Goal: Task Accomplishment & Management: Manage account settings

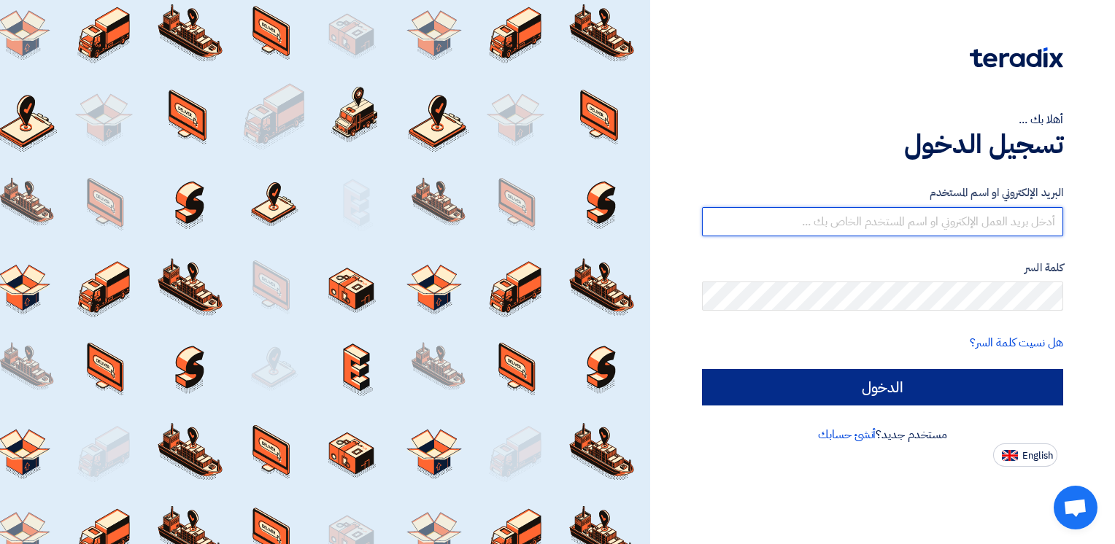
type input "[EMAIL_ADDRESS][DOMAIN_NAME]"
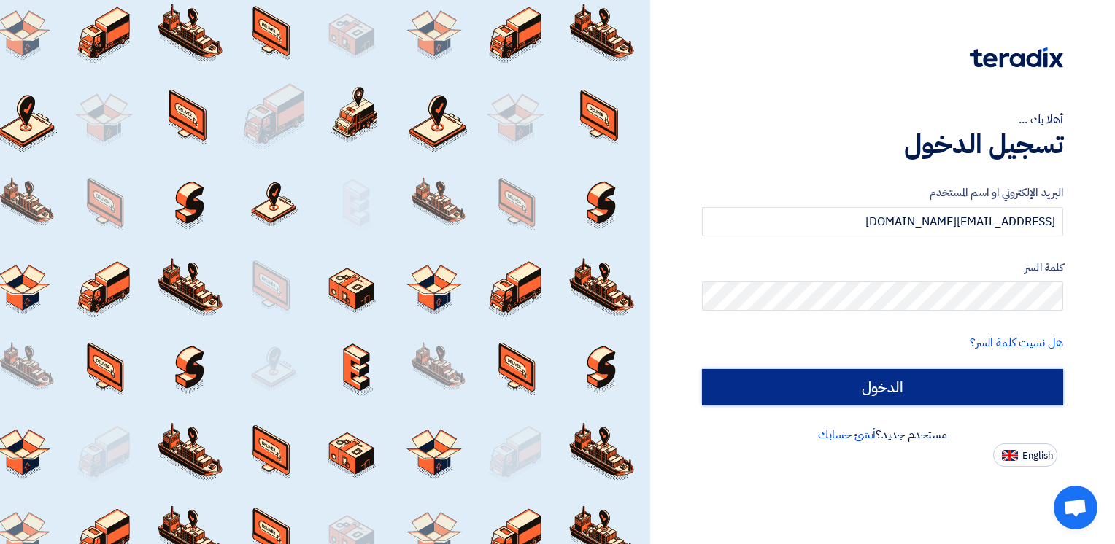
click at [881, 381] on input "الدخول" at bounding box center [882, 387] width 361 height 36
type input "Sign in"
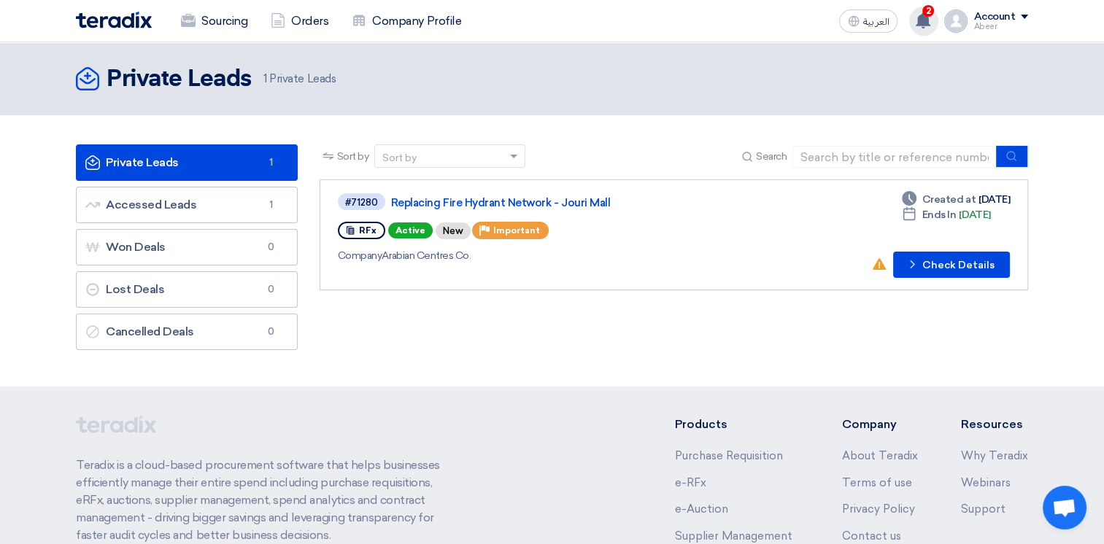
click at [923, 18] on use at bounding box center [922, 20] width 15 height 16
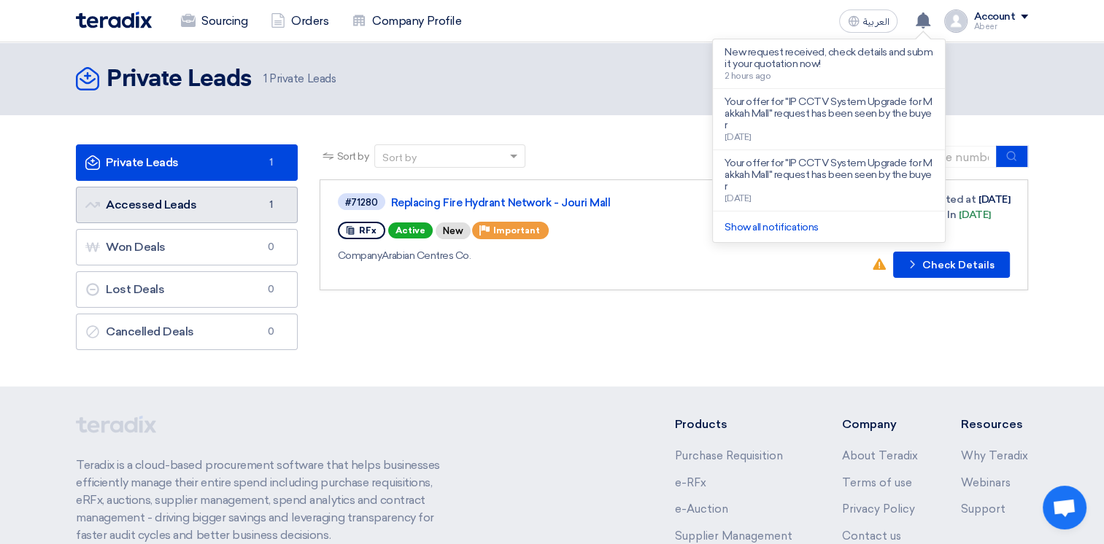
click at [147, 201] on link "Accessed Leads Accessed Leads 1" at bounding box center [187, 205] width 222 height 36
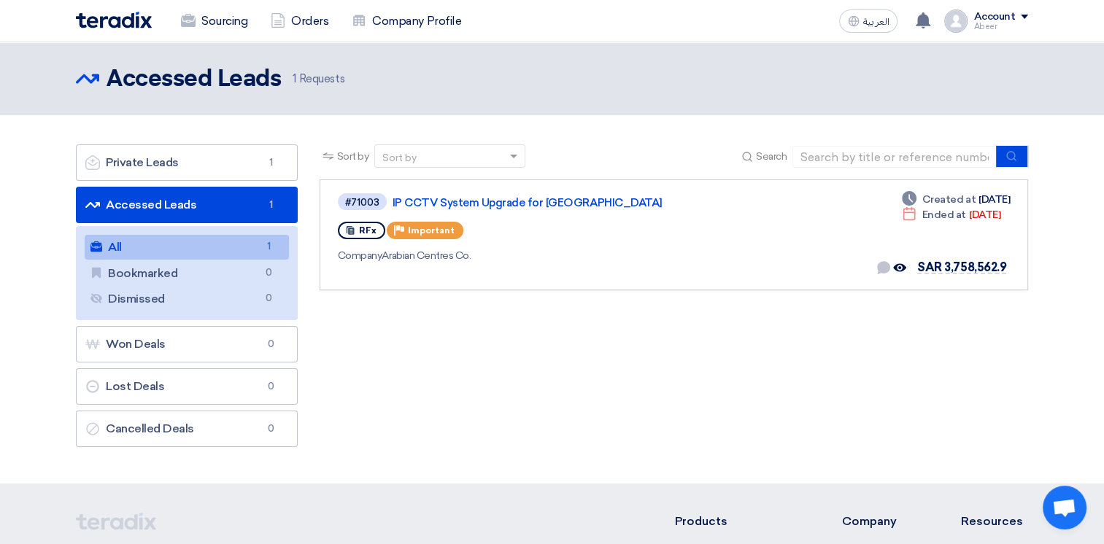
click at [166, 212] on link "Accessed Leads Accessed Leads 1" at bounding box center [187, 205] width 222 height 36
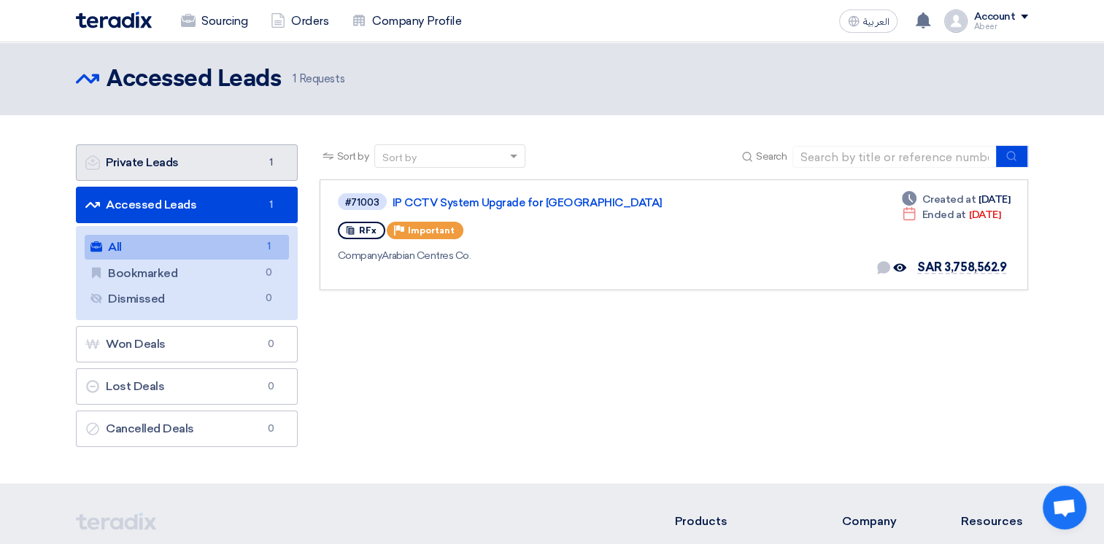
click at [210, 159] on link "Private Leads Private Leads 1" at bounding box center [187, 162] width 222 height 36
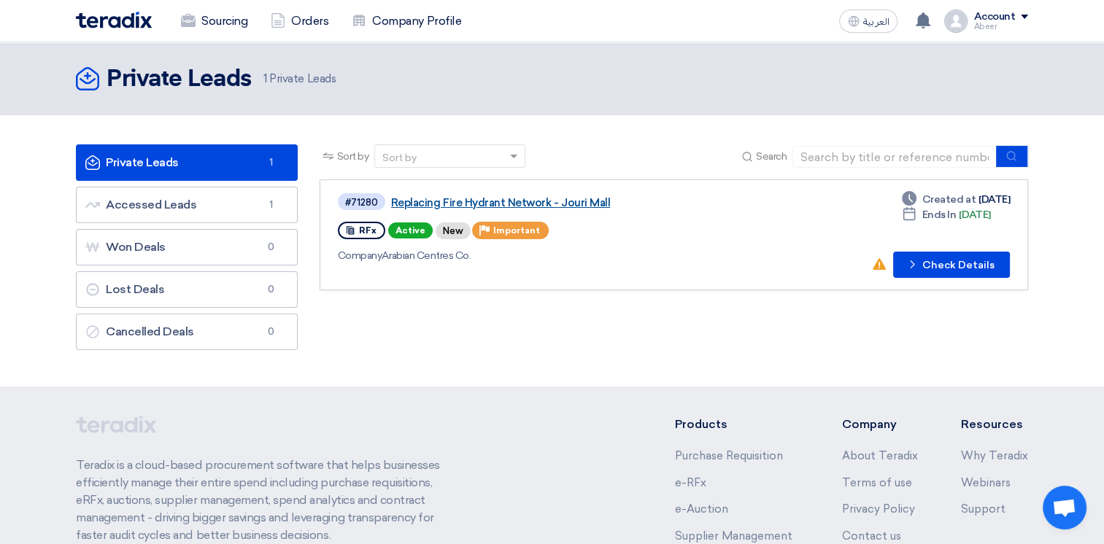
click at [563, 203] on link "Replacing Fire Hydrant Network - Jouri Mall" at bounding box center [573, 202] width 365 height 13
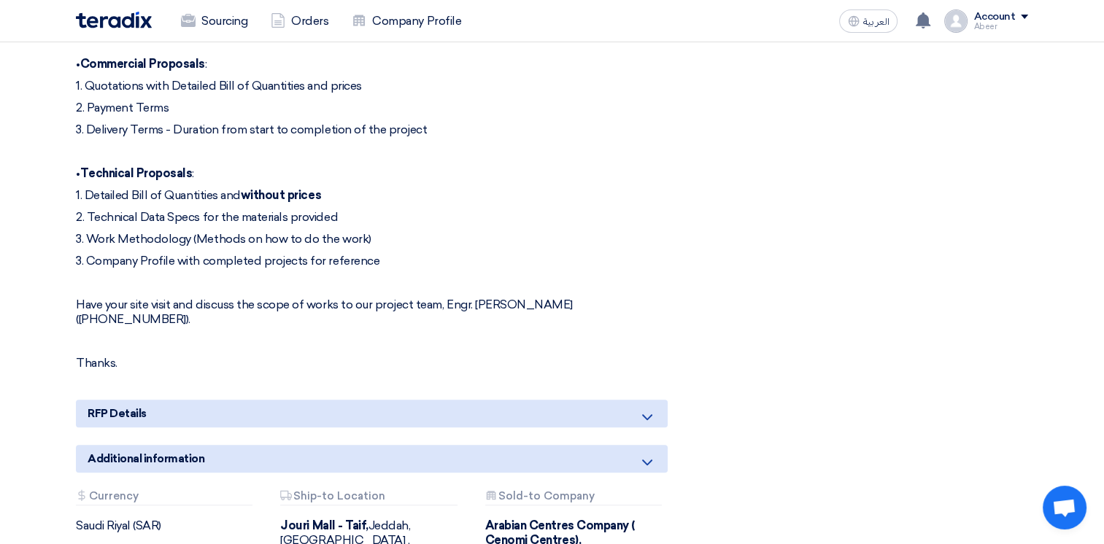
scroll to position [1181, 0]
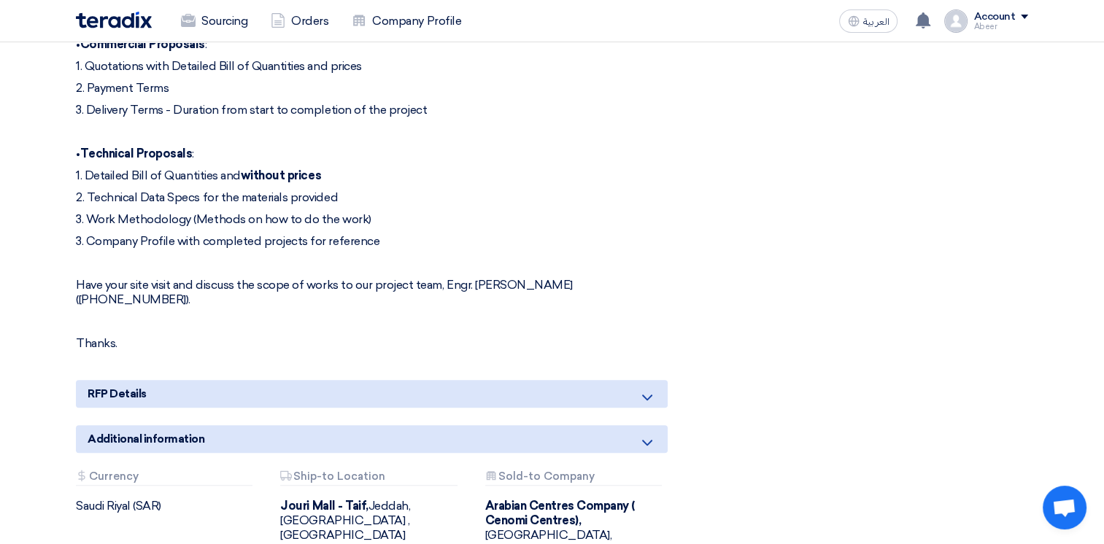
click at [646, 389] on icon at bounding box center [647, 398] width 18 height 18
click at [645, 395] on use at bounding box center [647, 398] width 10 height 6
click at [484, 425] on div "Additional information" at bounding box center [372, 439] width 592 height 28
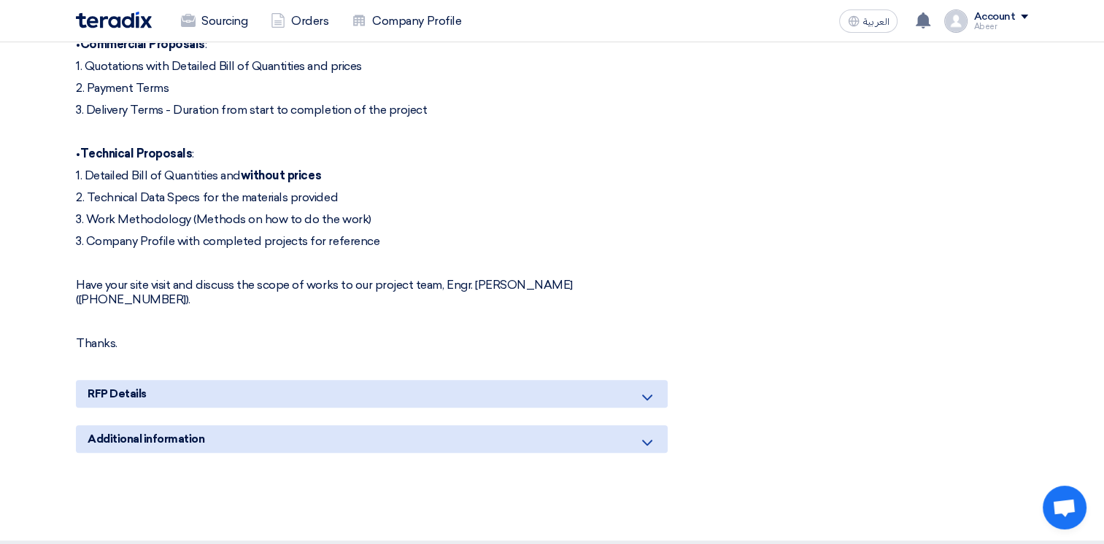
click at [484, 425] on div "Additional information" at bounding box center [372, 439] width 592 height 28
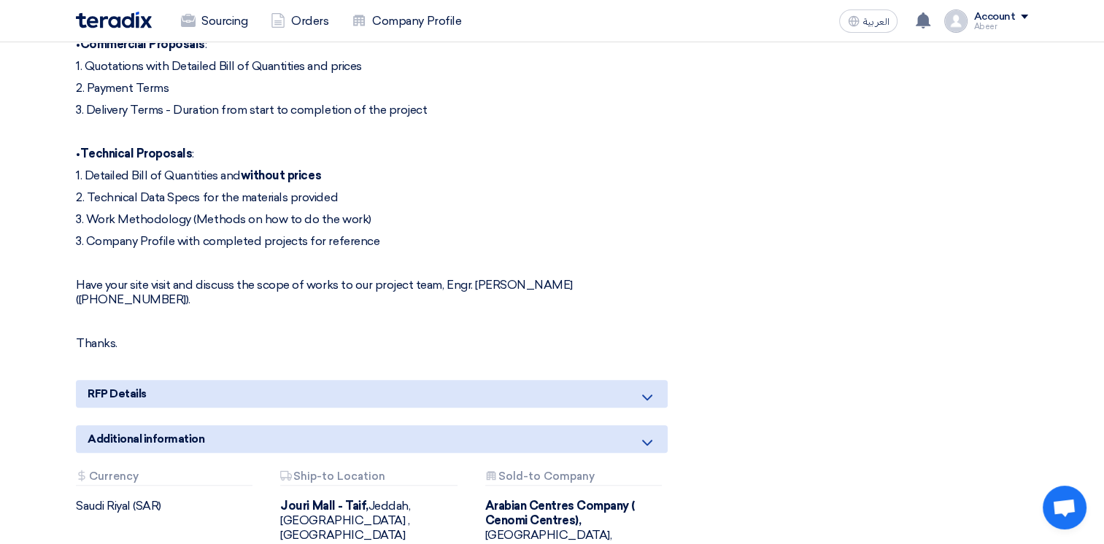
click at [502, 380] on div "RFP Details" at bounding box center [372, 394] width 592 height 28
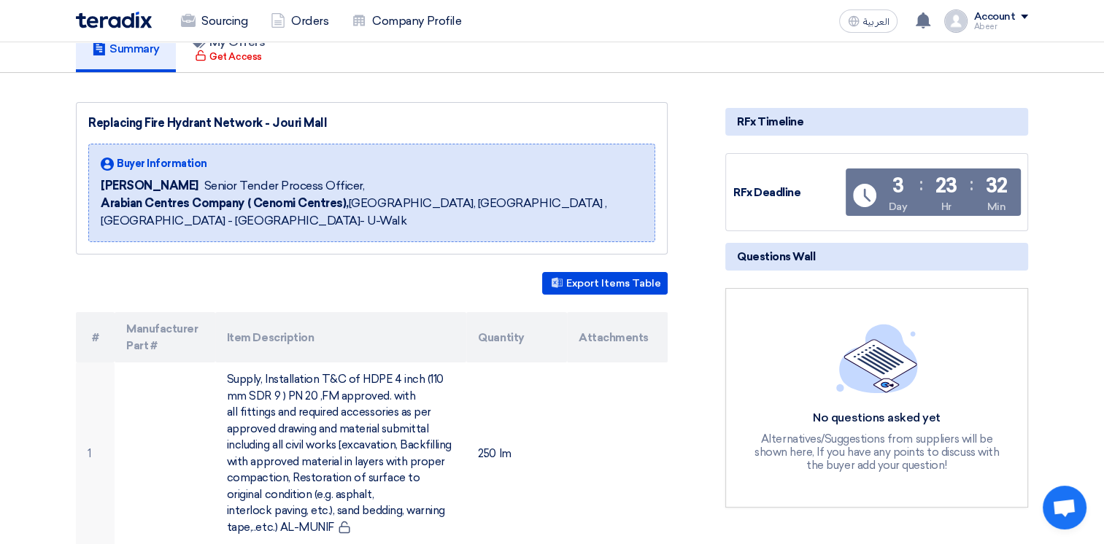
scroll to position [0, 0]
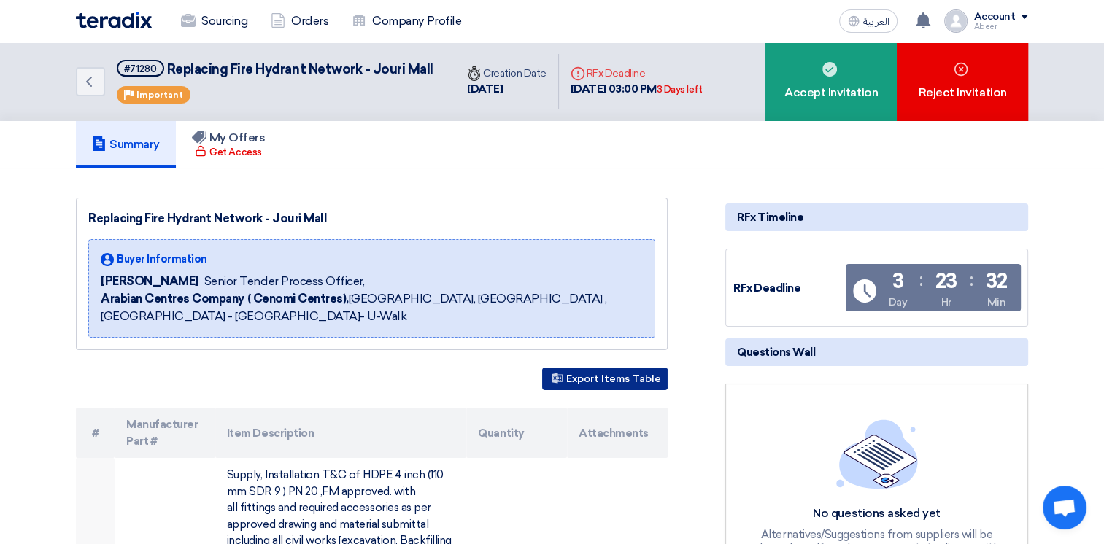
click at [621, 371] on button "Export Items Table" at bounding box center [604, 379] width 125 height 23
drag, startPoint x: 330, startPoint y: 217, endPoint x: 88, endPoint y: 211, distance: 241.5
click at [88, 211] on div "Replacing Fire Hydrant Network - Jouri Mall" at bounding box center [371, 219] width 567 height 18
copy div "Replacing Fire Hydrant Network - Jouri Mall"
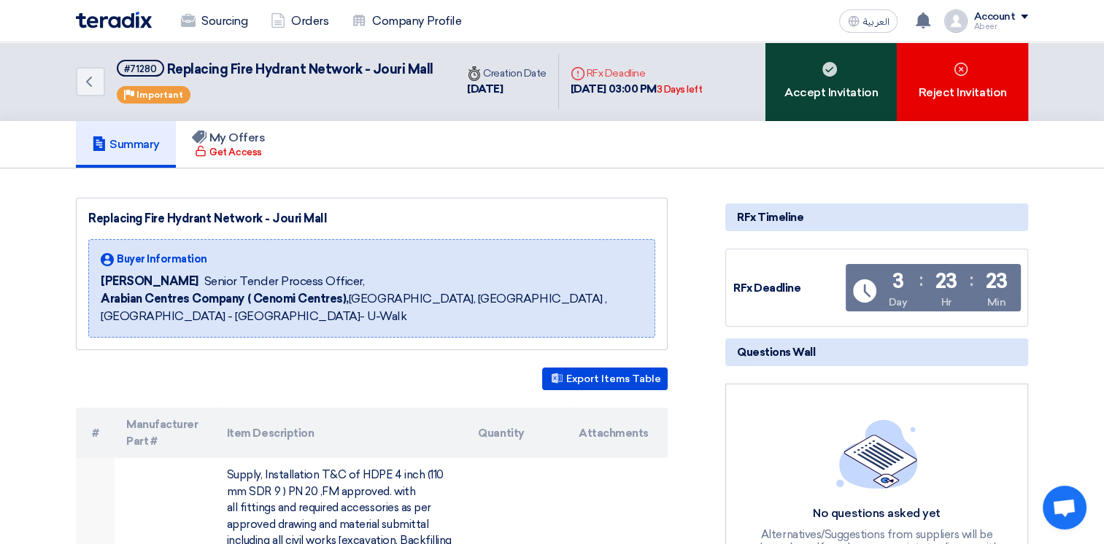
click at [838, 86] on div "Accept Invitation" at bounding box center [830, 81] width 131 height 79
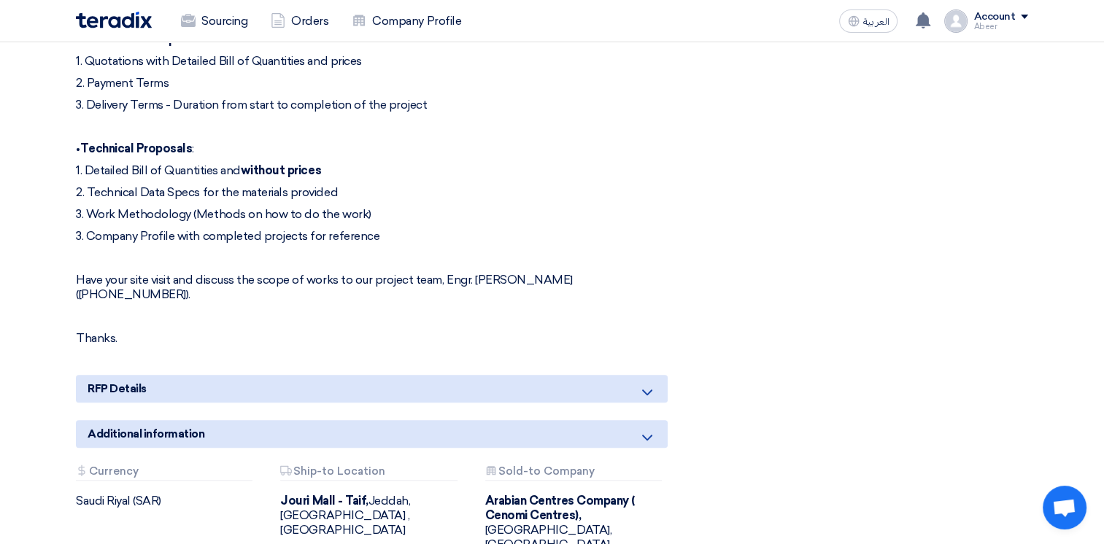
scroll to position [1228, 0]
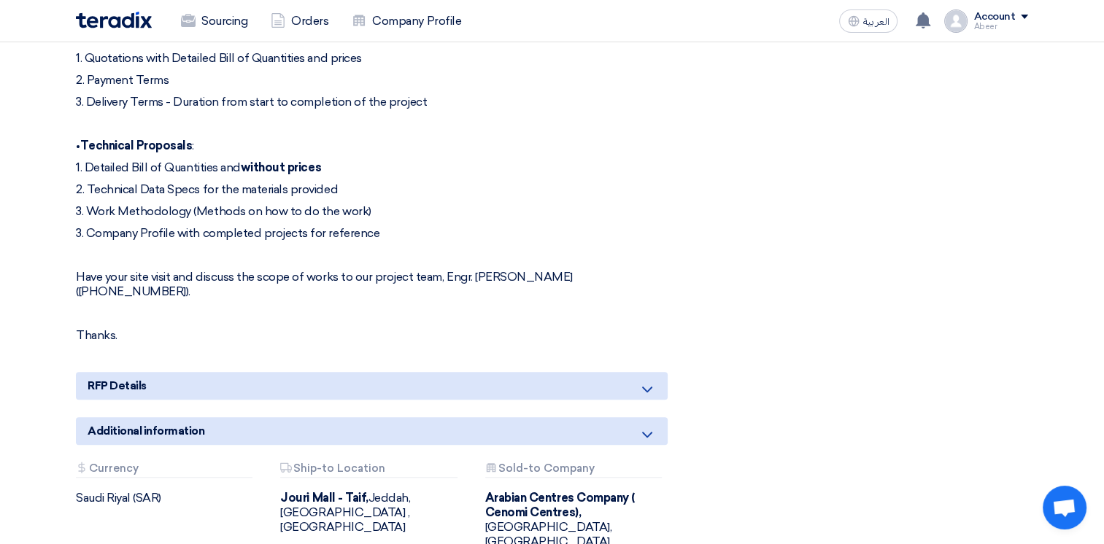
click at [371, 372] on div "RFP Details" at bounding box center [372, 386] width 592 height 28
click at [651, 381] on icon at bounding box center [647, 390] width 18 height 18
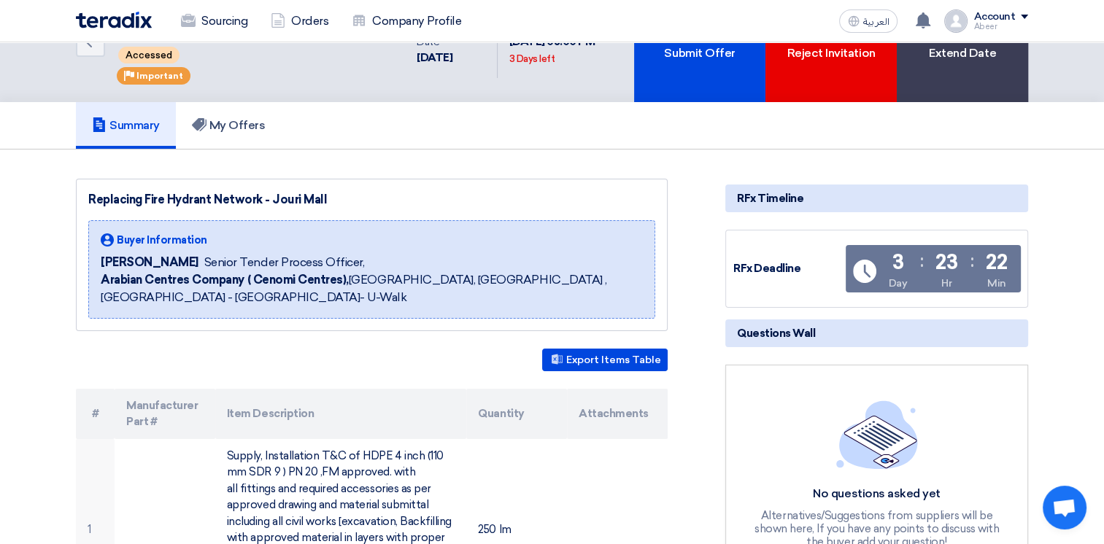
scroll to position [0, 0]
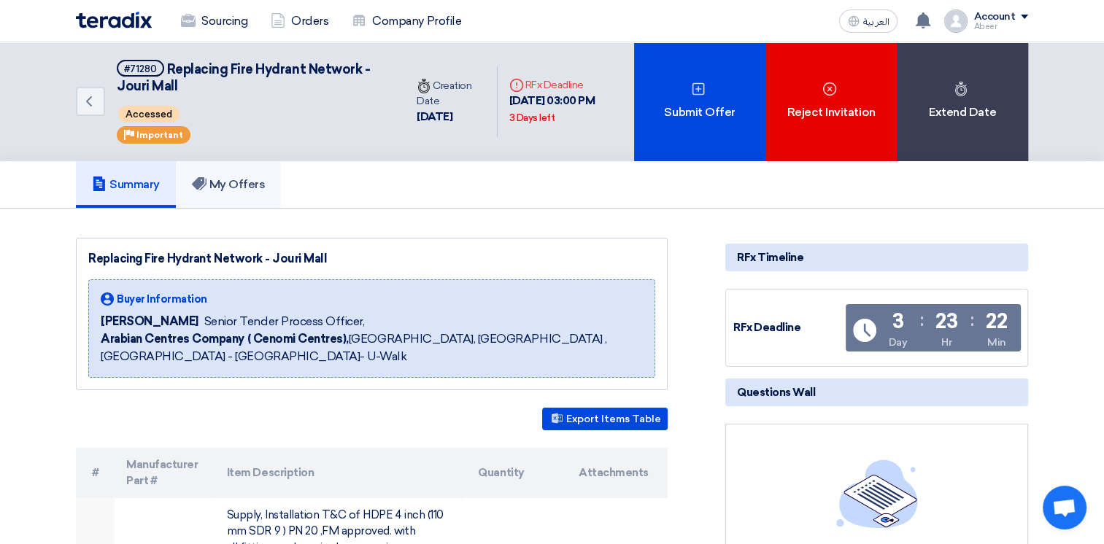
click at [251, 185] on h5 "My Offers" at bounding box center [229, 184] width 74 height 15
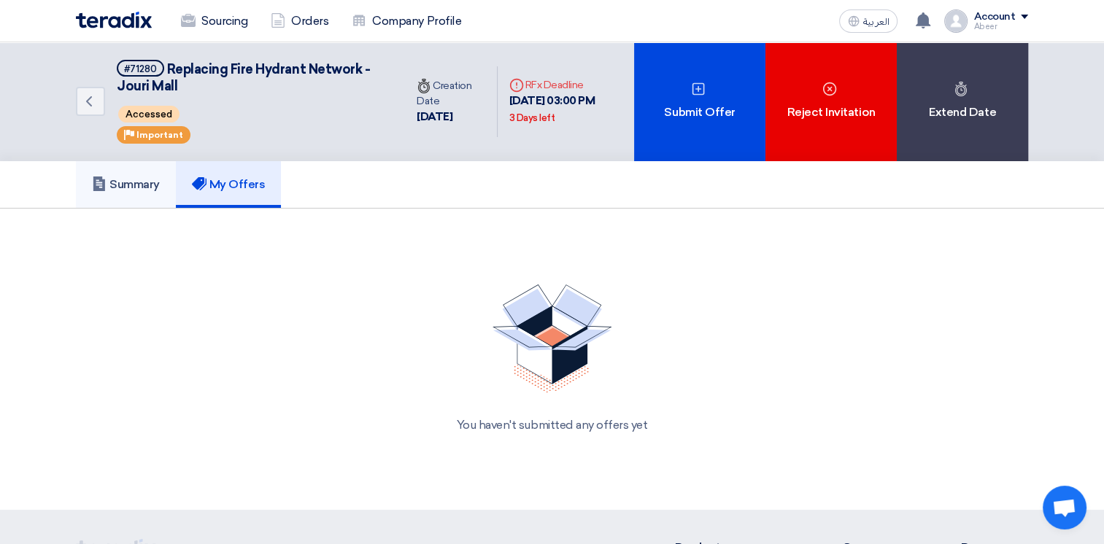
click at [139, 182] on h5 "Summary" at bounding box center [126, 184] width 68 height 15
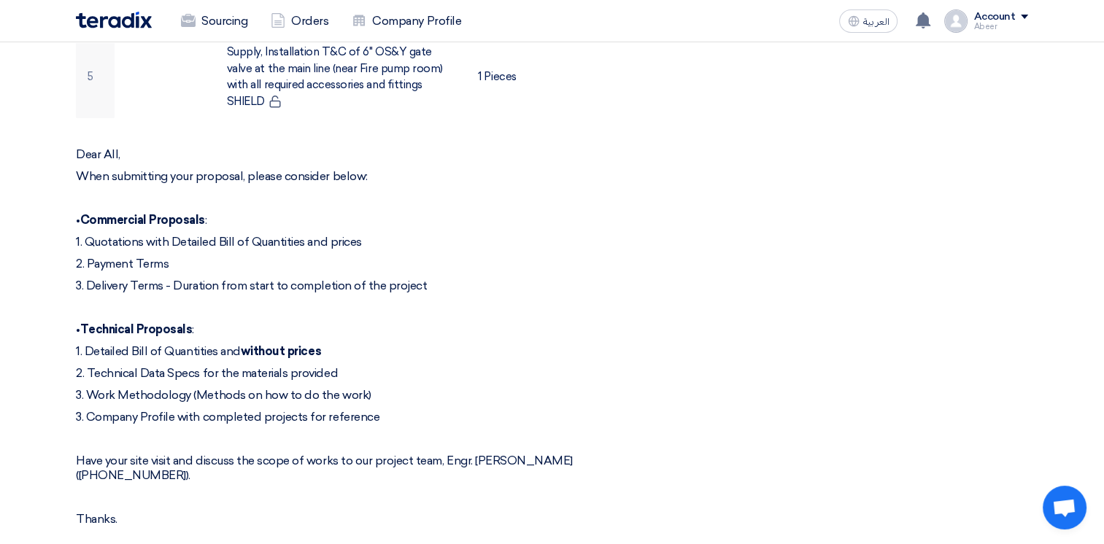
scroll to position [1047, 0]
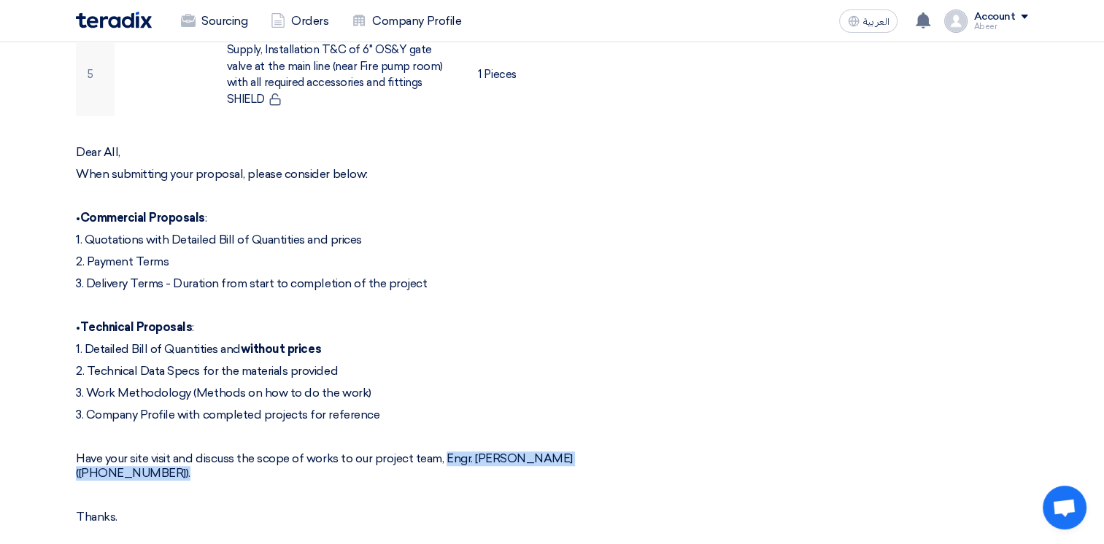
drag, startPoint x: 443, startPoint y: 419, endPoint x: 642, endPoint y: 425, distance: 199.2
click at [642, 452] on p "Have your site visit and discuss the scope of works to our project team, Engr. …" at bounding box center [372, 466] width 592 height 29
copy p "Engr. [PERSON_NAME] ([PHONE_NUMBER])"
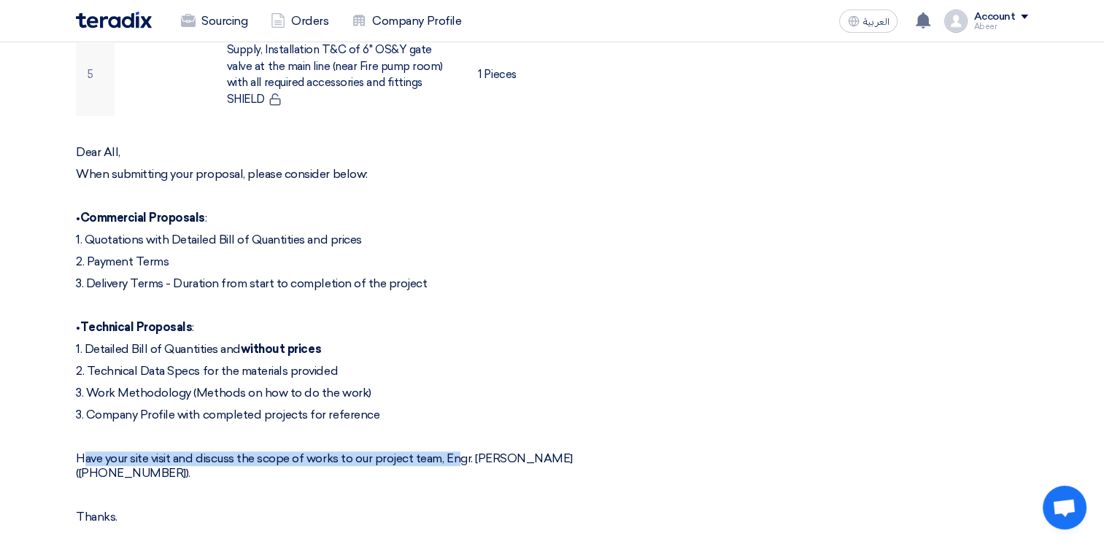
drag, startPoint x: 82, startPoint y: 423, endPoint x: 455, endPoint y: 428, distance: 373.5
click at [455, 452] on p "Have your site visit and discuss the scope of works to our project team, Engr. …" at bounding box center [372, 466] width 592 height 29
click at [60, 419] on section "Replacing Fire Hydrant Network - Jouri Mall Buyer Information [PERSON_NAME] Sen…" at bounding box center [552, 14] width 1104 height 1704
drag, startPoint x: 74, startPoint y: 419, endPoint x: 686, endPoint y: 422, distance: 612.0
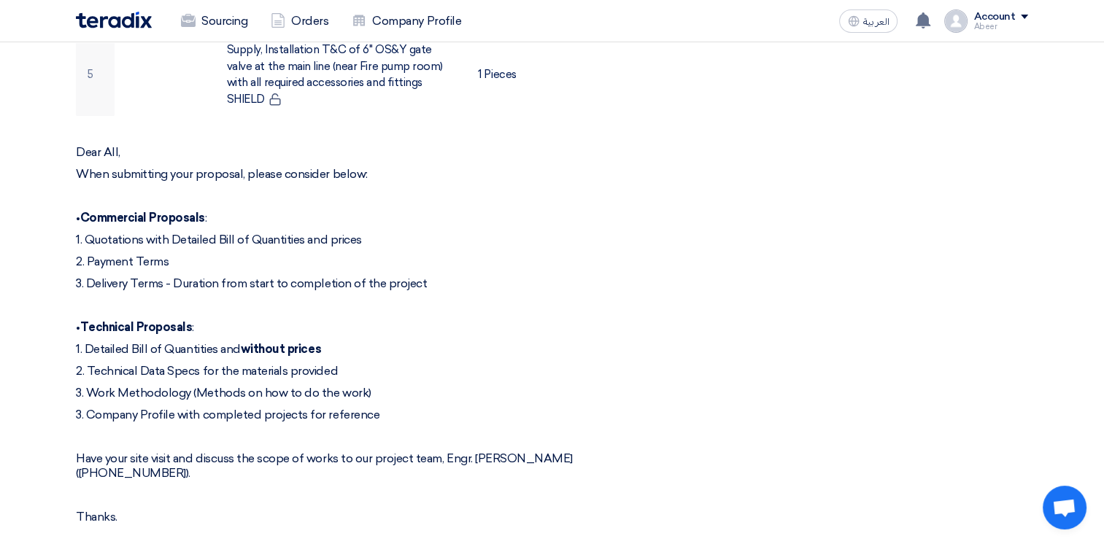
copy p "Have your site visit and discuss the scope of works to our project team, Engr. …"
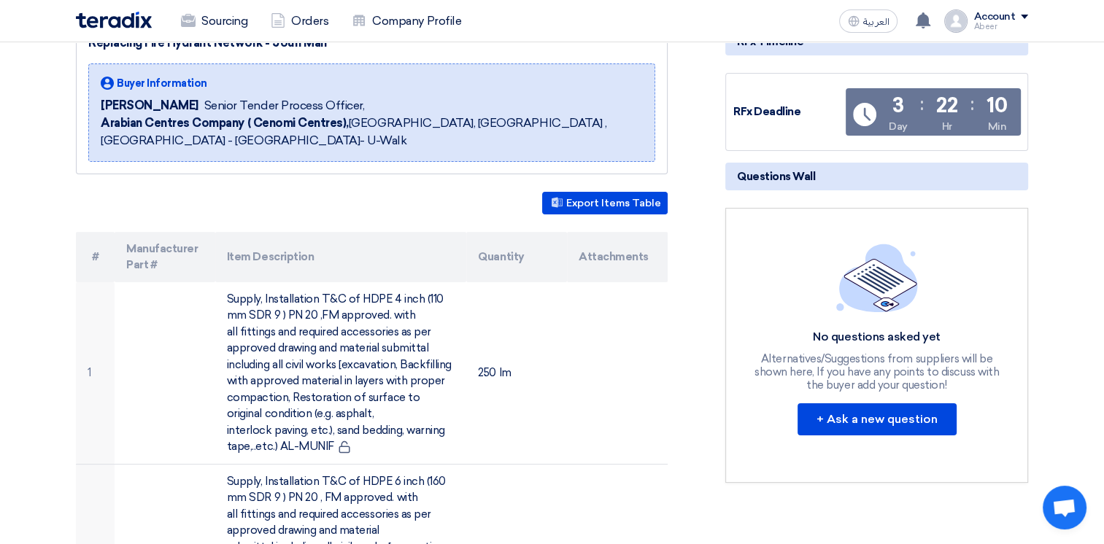
scroll to position [166, 0]
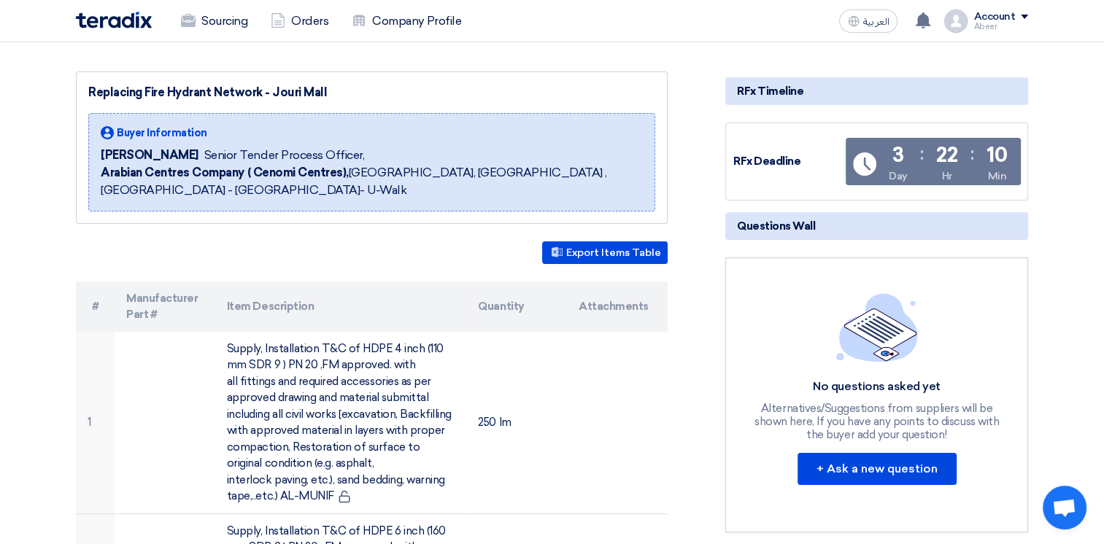
drag, startPoint x: 324, startPoint y: 86, endPoint x: 95, endPoint y: 90, distance: 229.1
click at [95, 90] on div "Replacing Fire Hydrant Network - Jouri Mall" at bounding box center [371, 93] width 567 height 18
copy div "eplacing Fire Hydrant Network - Jouri Mall"
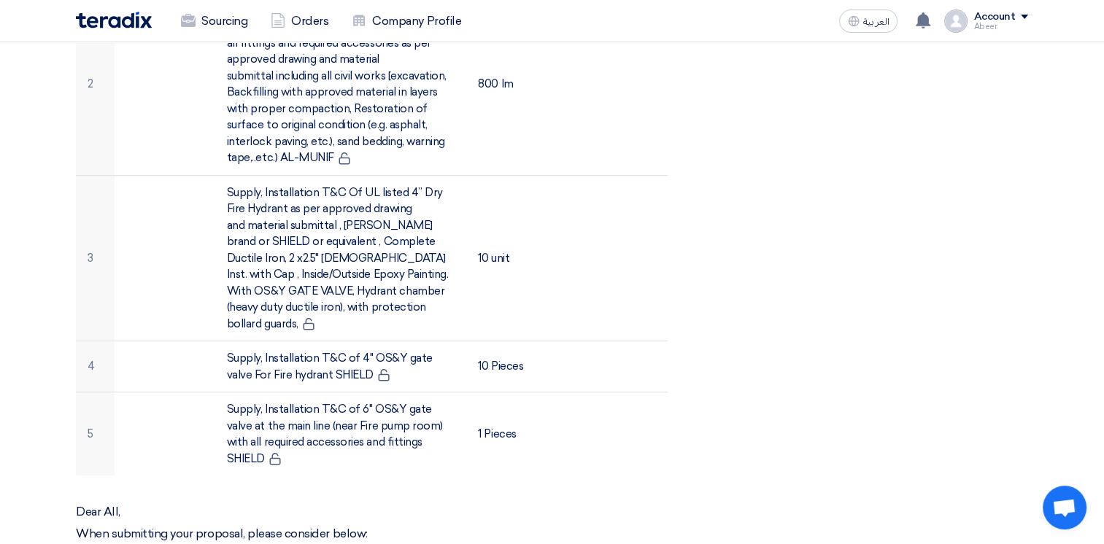
scroll to position [682, 0]
